Goal: Information Seeking & Learning: Learn about a topic

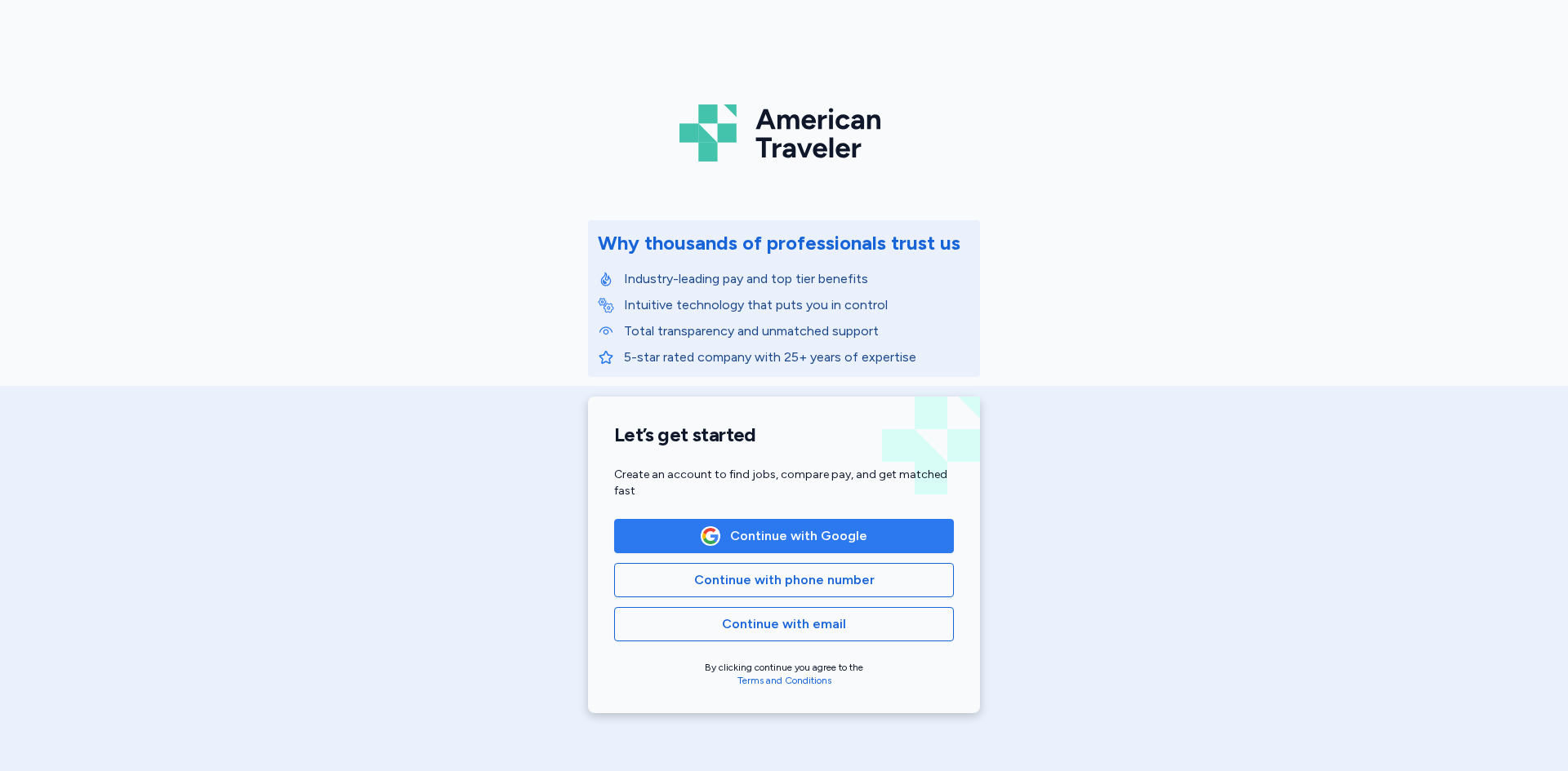
click at [753, 528] on span "Continue with Google" at bounding box center [799, 536] width 137 height 20
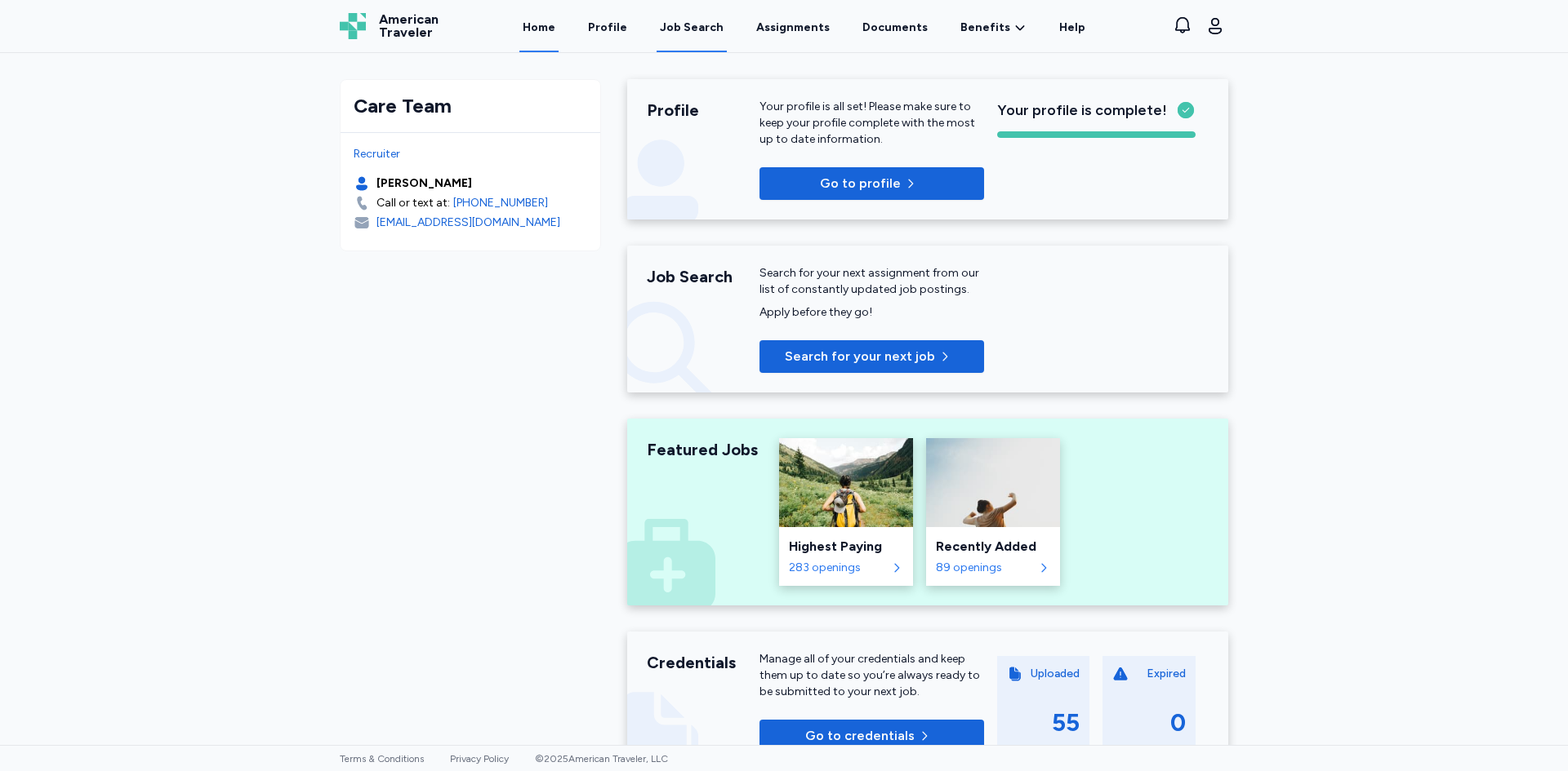
click at [701, 33] on div "Job Search" at bounding box center [692, 27] width 64 height 16
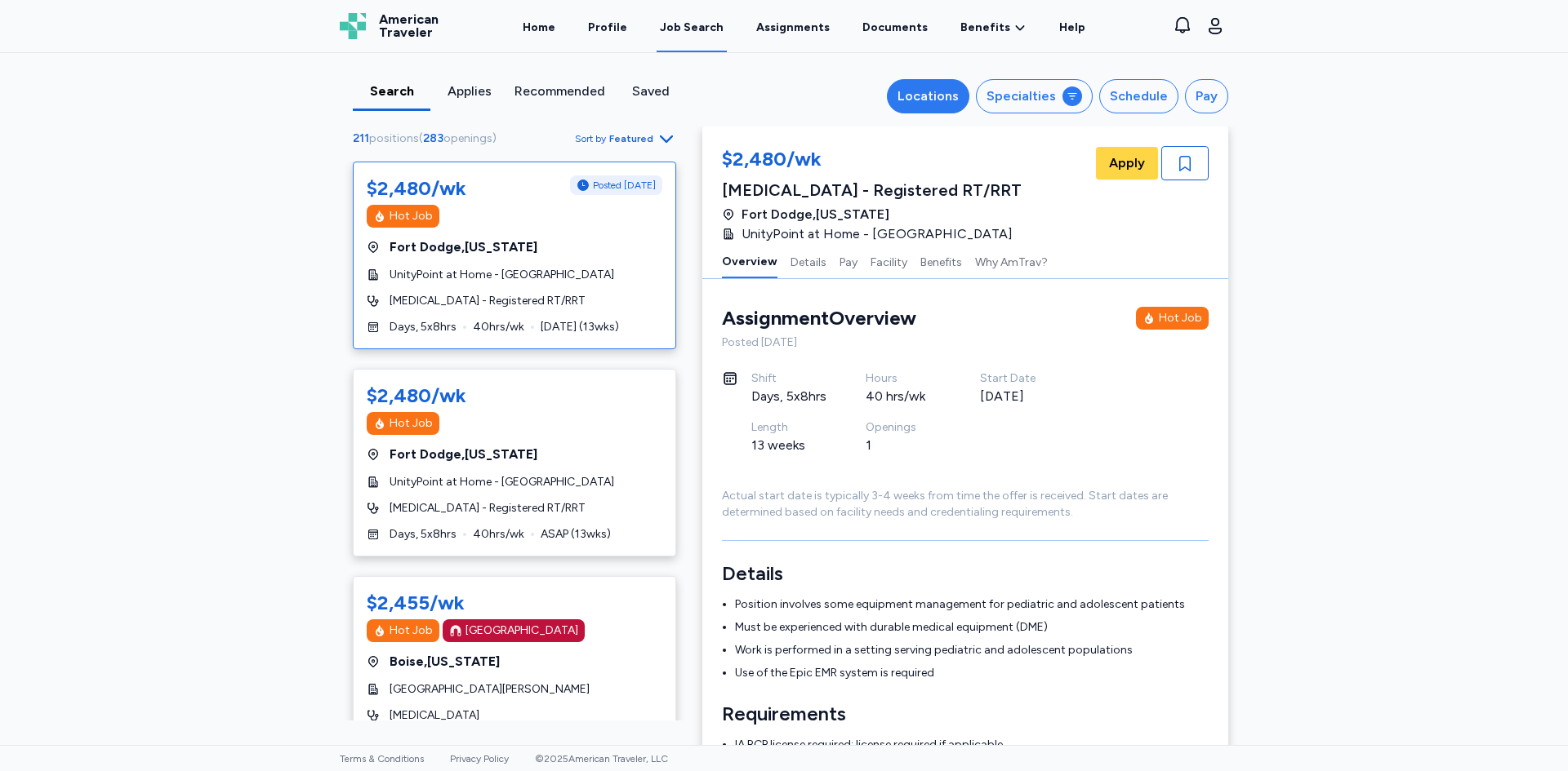
click at [936, 91] on div "Locations" at bounding box center [927, 96] width 61 height 20
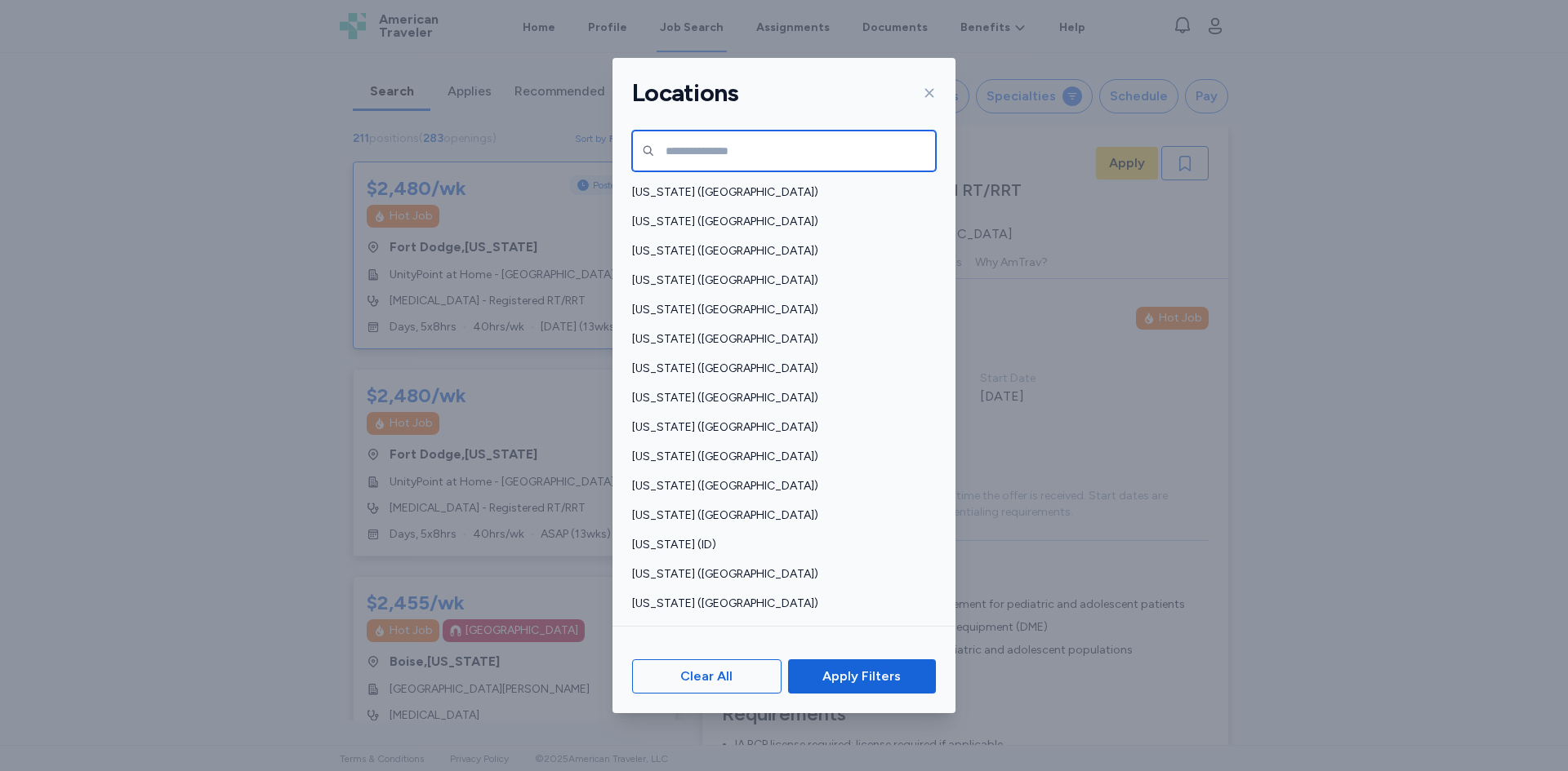
click at [784, 148] on input "text" at bounding box center [784, 151] width 304 height 41
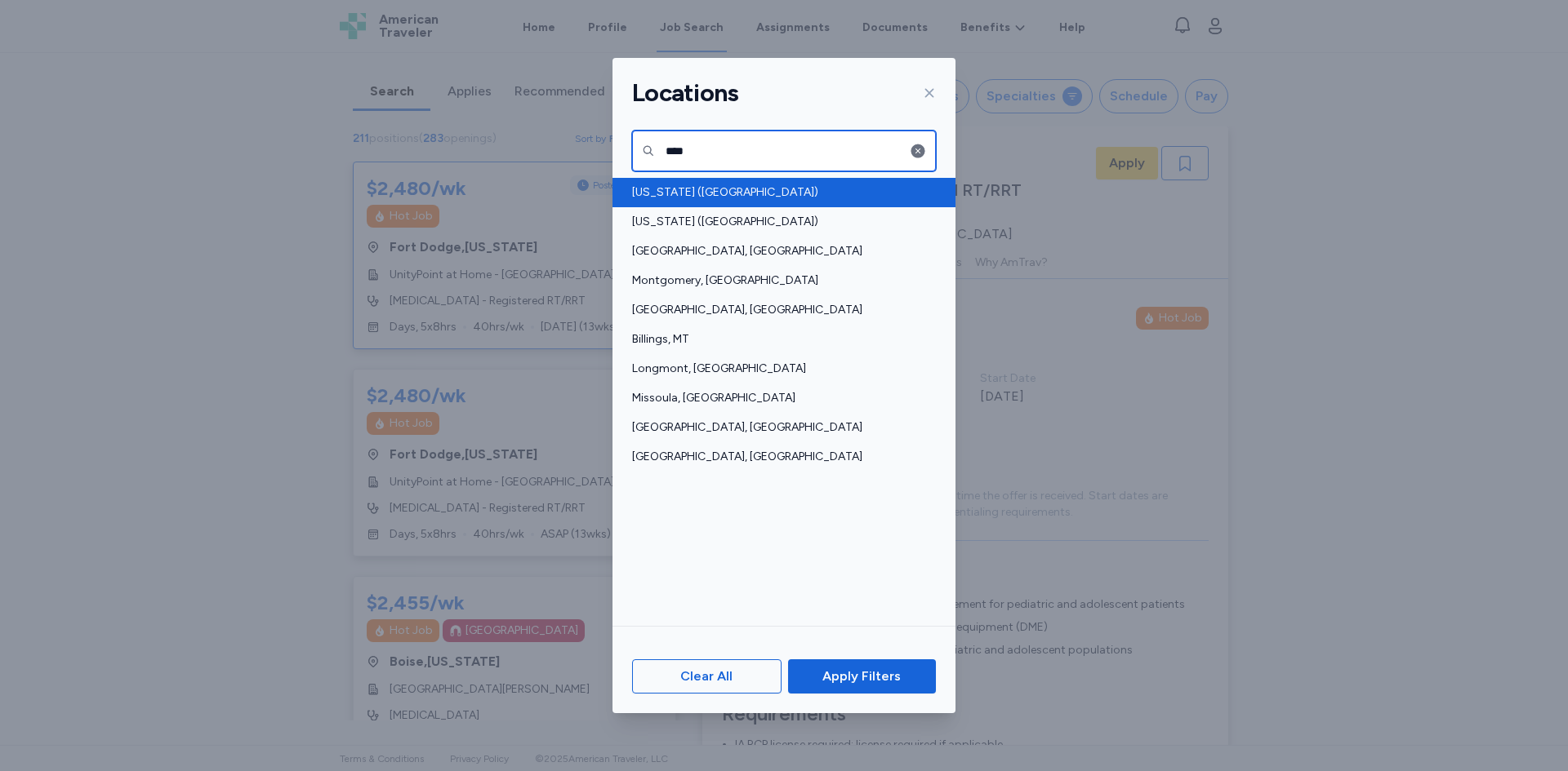
type input "****"
click at [729, 192] on span "[US_STATE] ([GEOGRAPHIC_DATA])" at bounding box center [779, 192] width 294 height 16
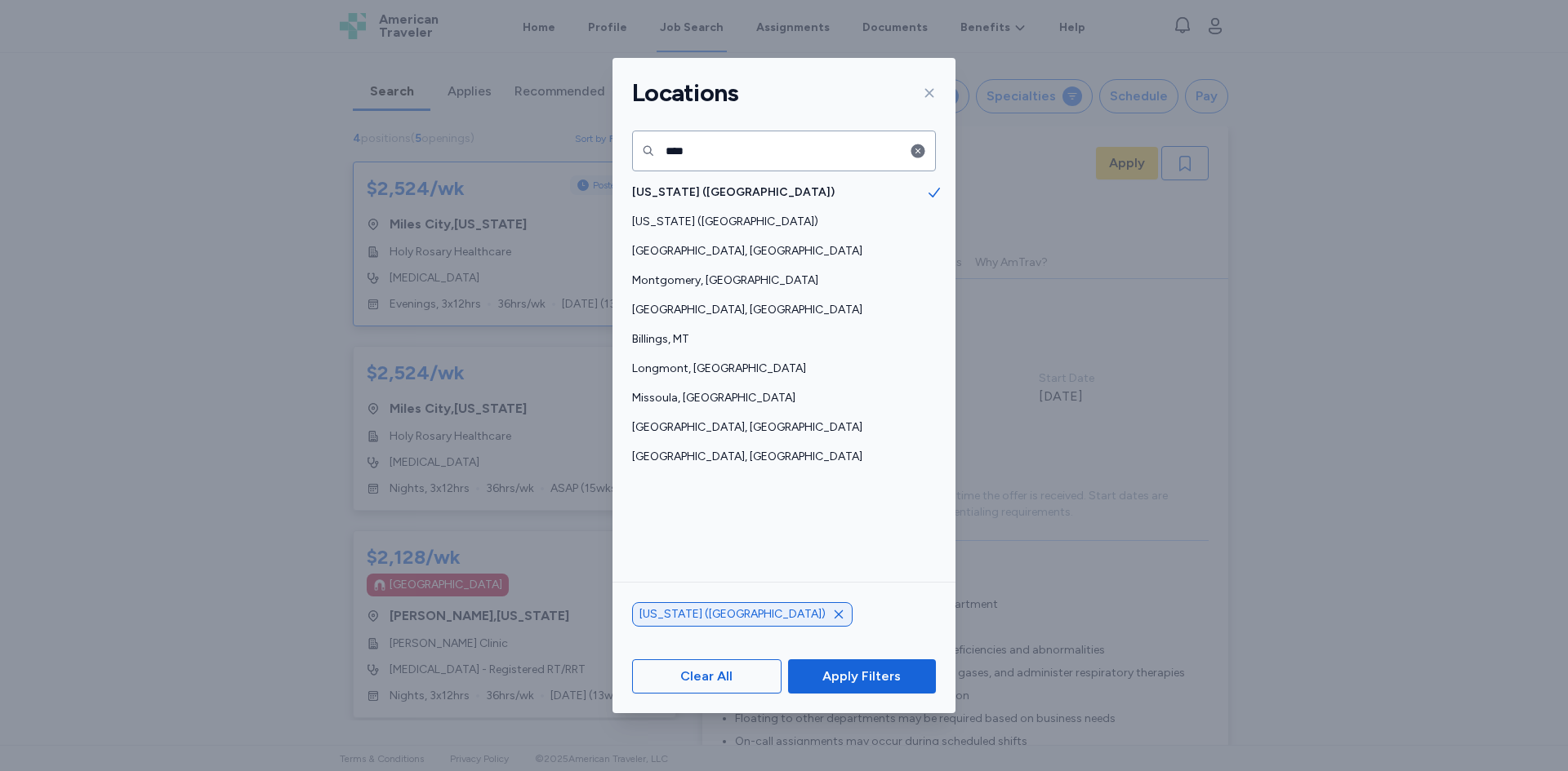
scroll to position [2, 0]
click at [758, 142] on input "****" at bounding box center [784, 151] width 304 height 41
click at [922, 156] on icon "button" at bounding box center [918, 151] width 14 height 14
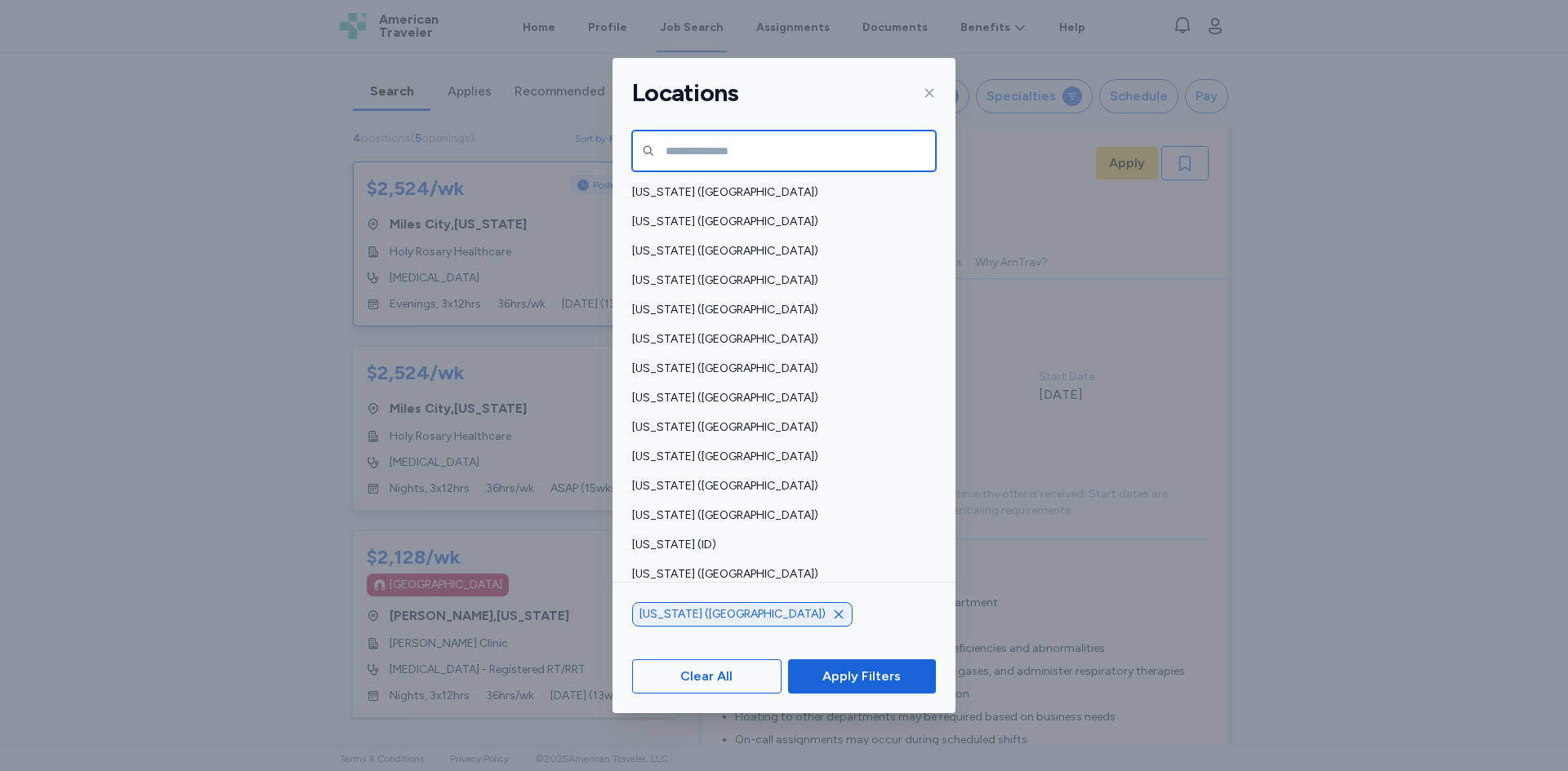
click at [870, 155] on input "text" at bounding box center [784, 151] width 304 height 41
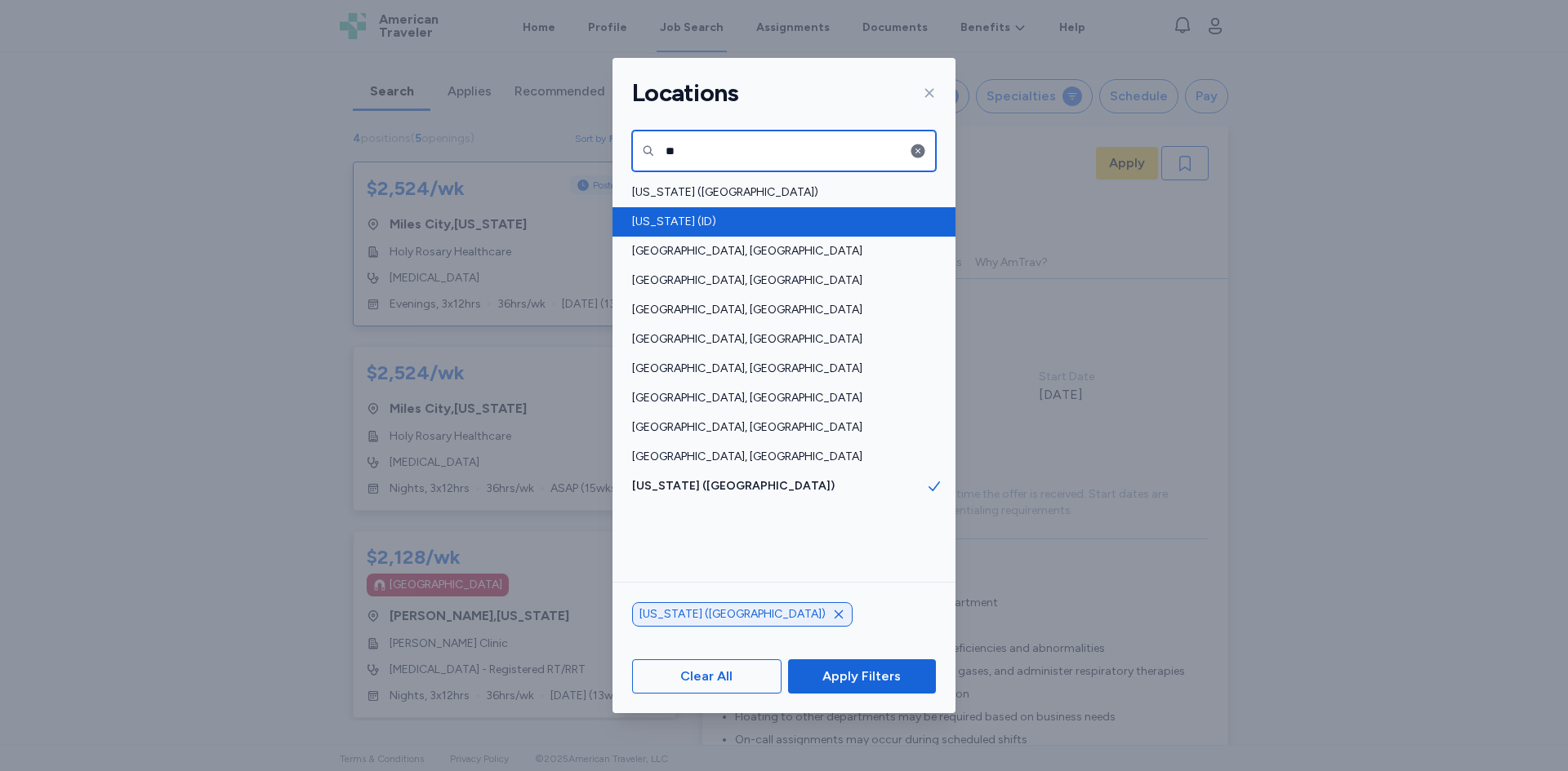
type input "**"
click at [803, 221] on span "[US_STATE] (ID)" at bounding box center [779, 221] width 294 height 16
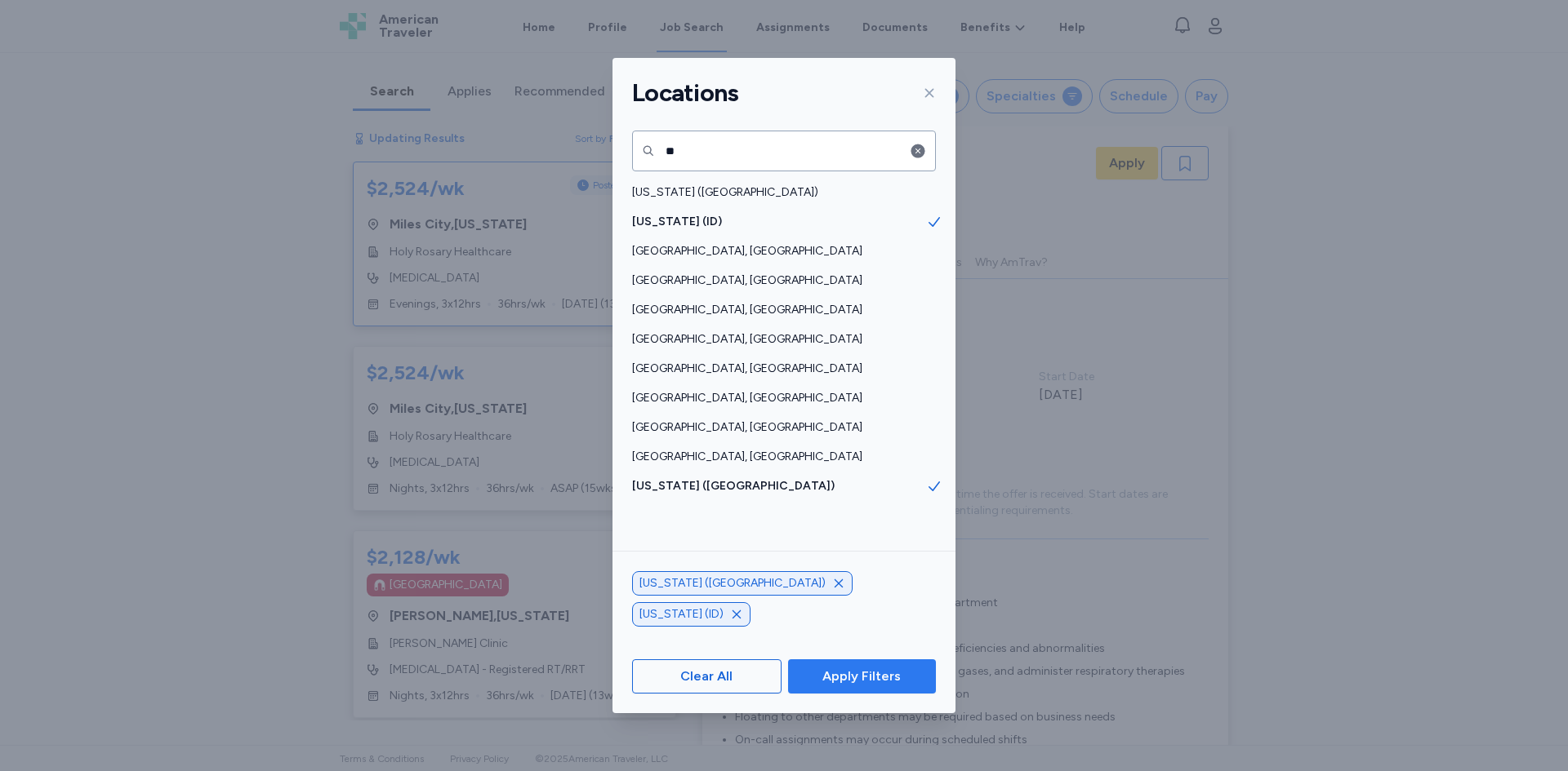
click at [848, 670] on span "Apply Filters" at bounding box center [861, 676] width 79 height 20
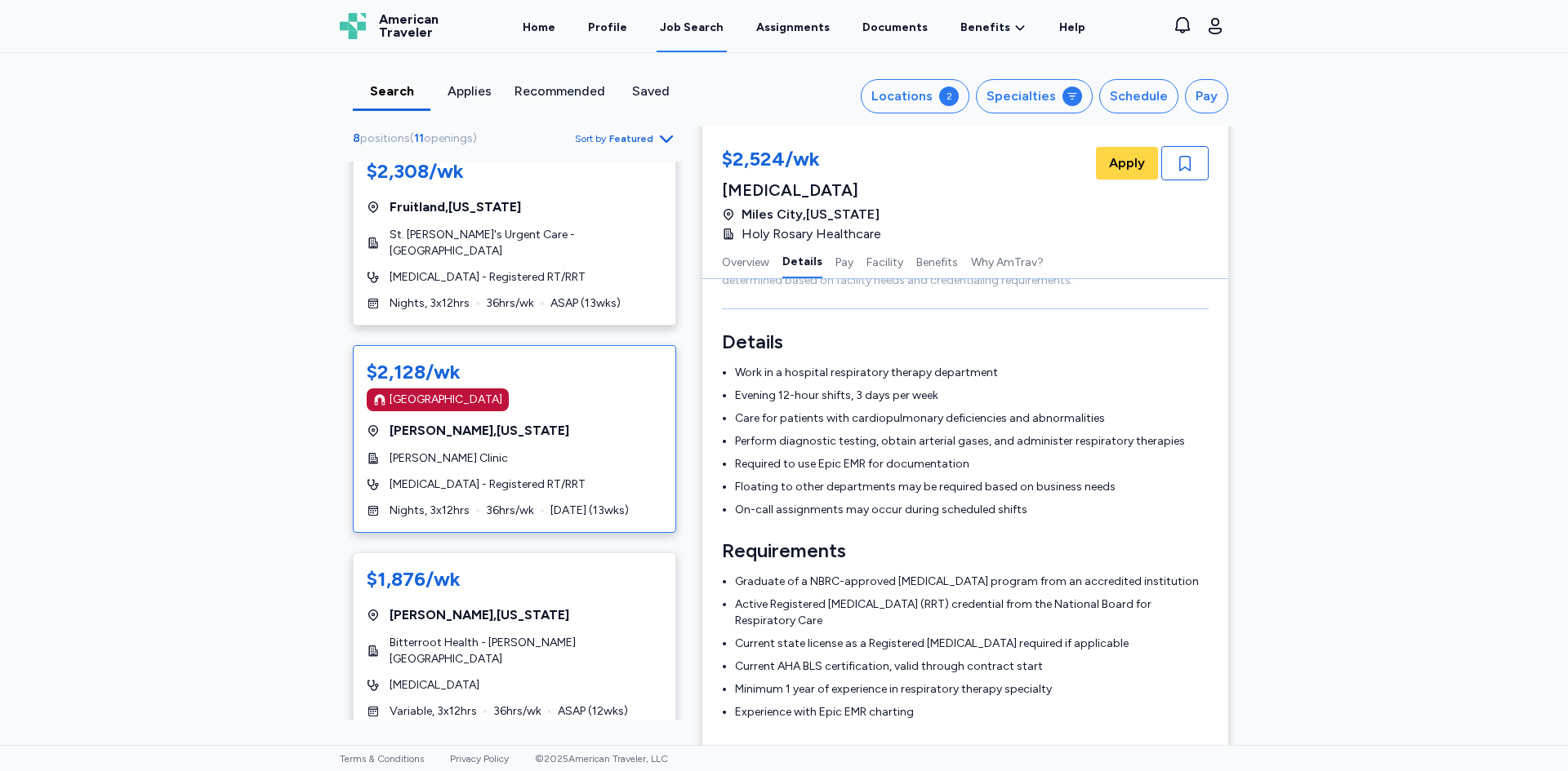
scroll to position [247, 0]
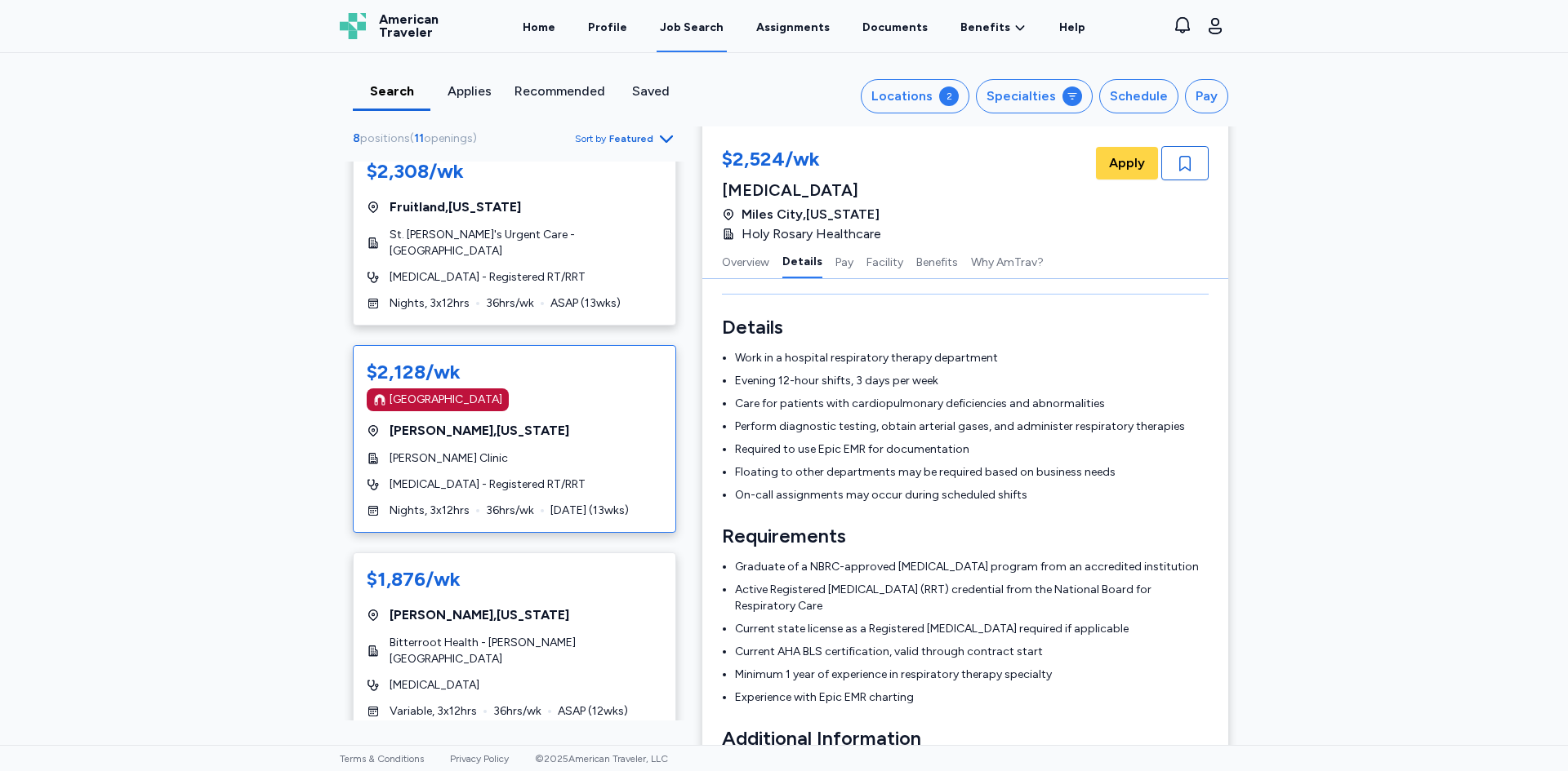
click at [606, 421] on div "Billings , [US_STATE]" at bounding box center [514, 431] width 296 height 20
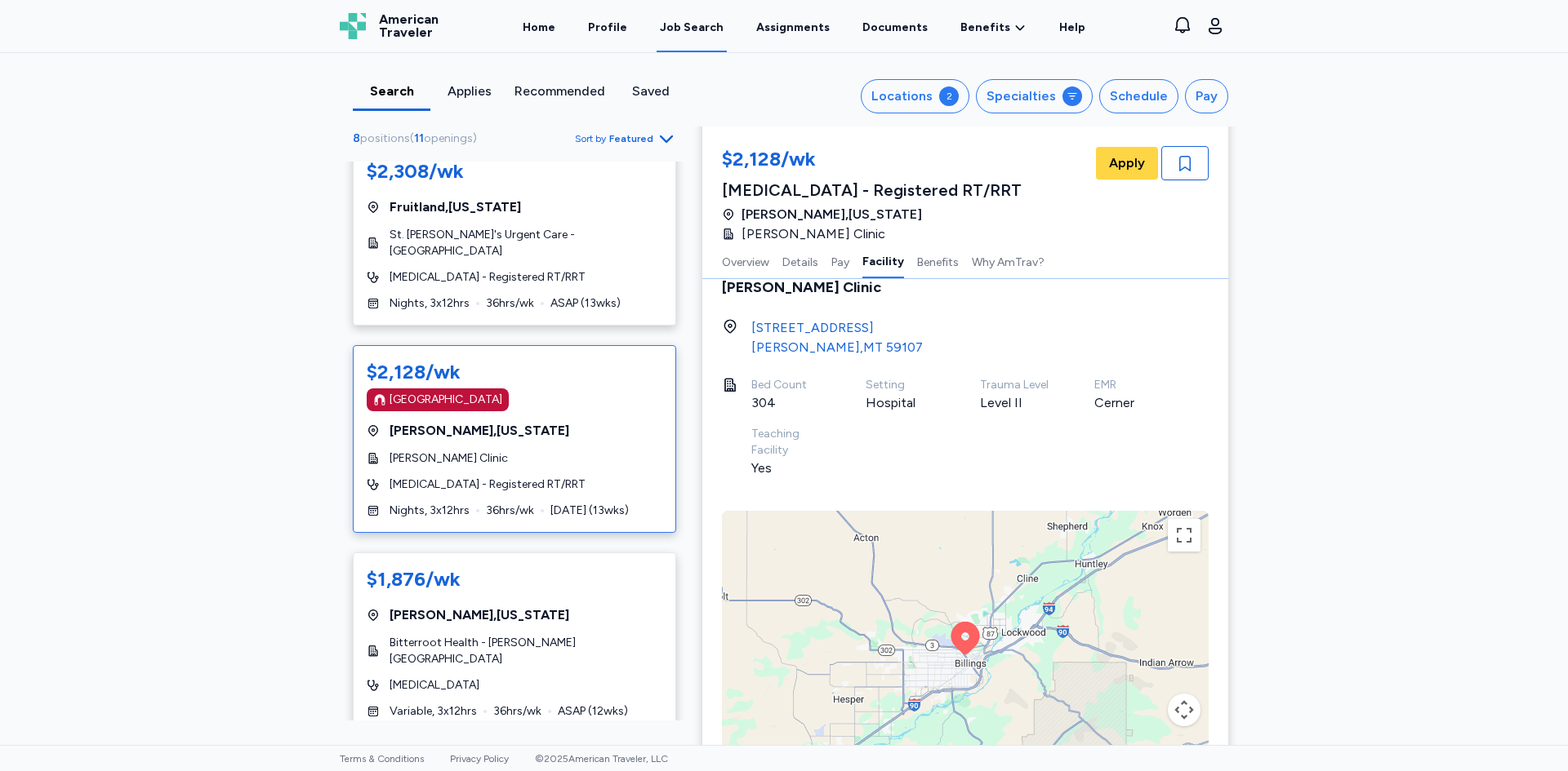
scroll to position [1715, 0]
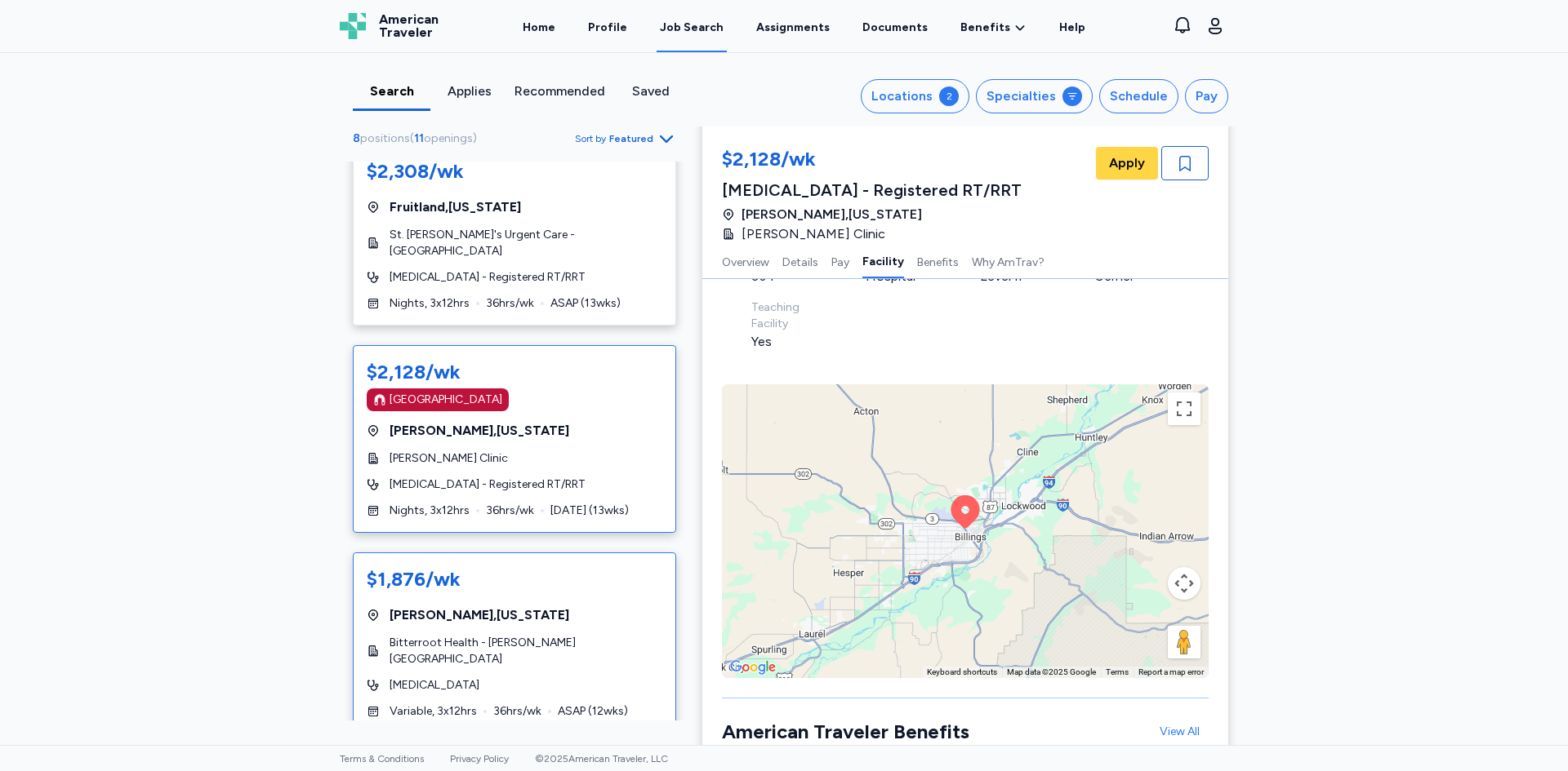
click at [572, 606] on div "[GEOGRAPHIC_DATA] , [US_STATE]" at bounding box center [514, 615] width 296 height 20
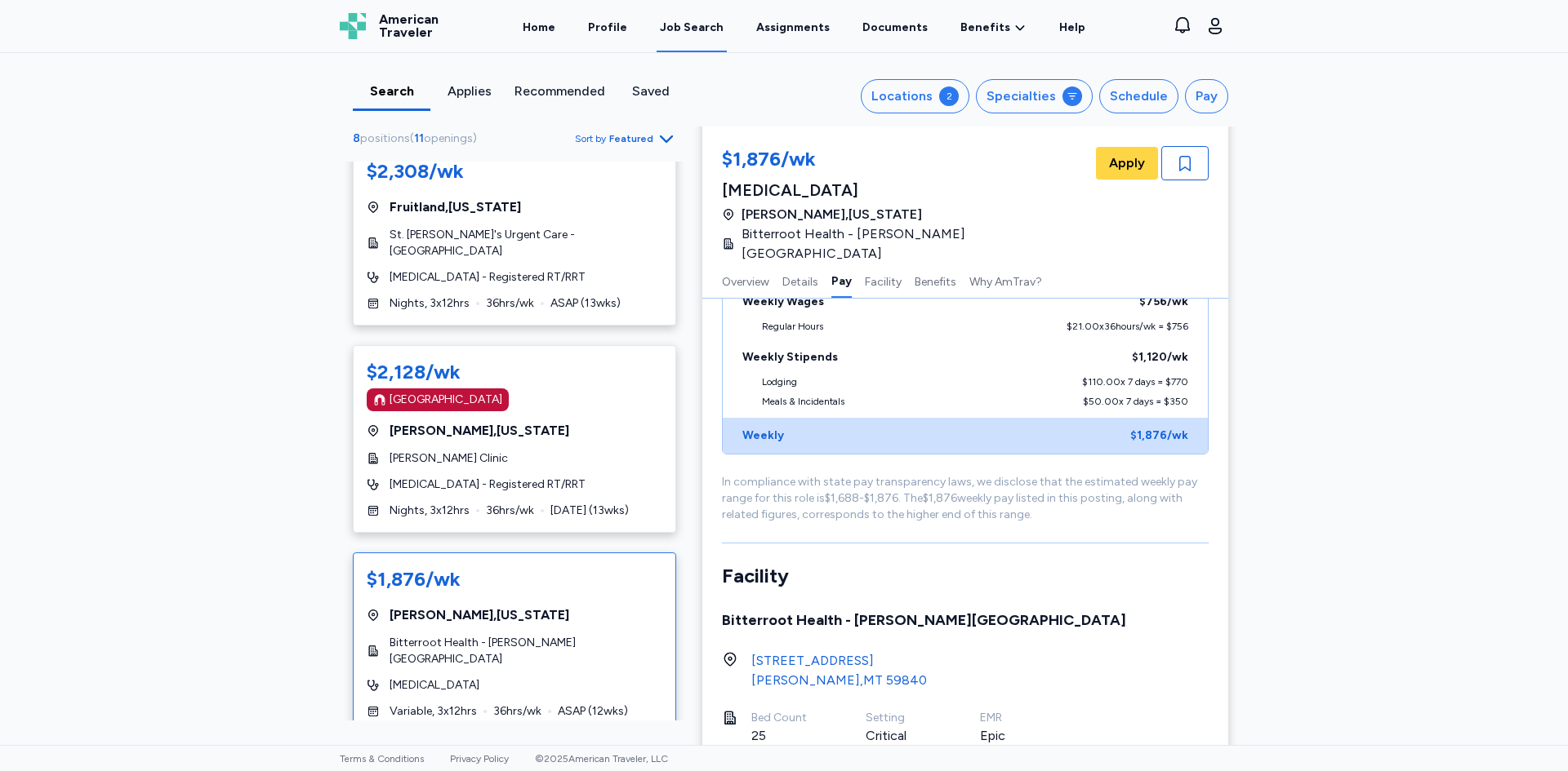
scroll to position [1063, 0]
